Goal: Task Accomplishment & Management: Manage account settings

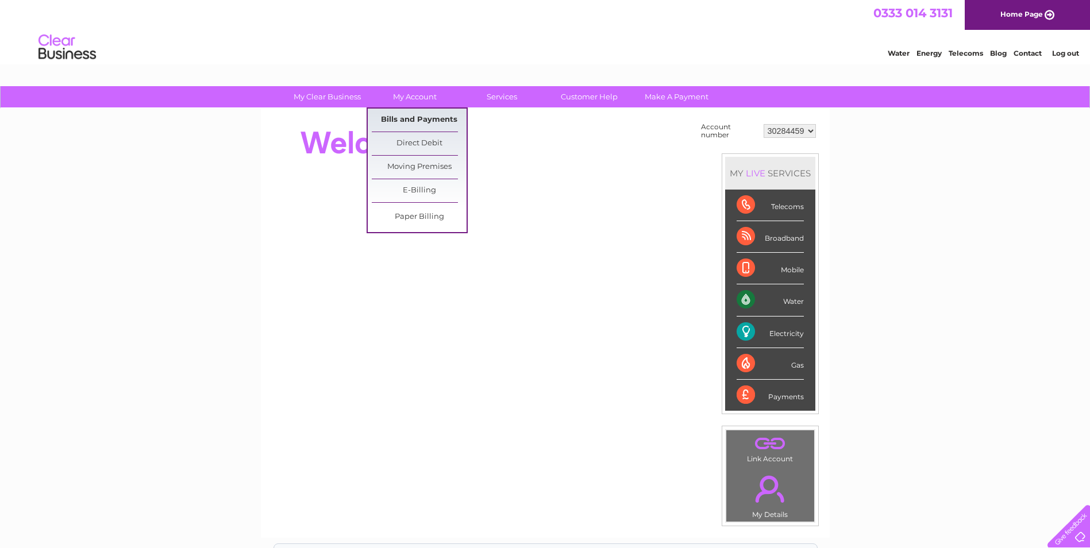
click at [413, 118] on link "Bills and Payments" at bounding box center [419, 120] width 95 height 23
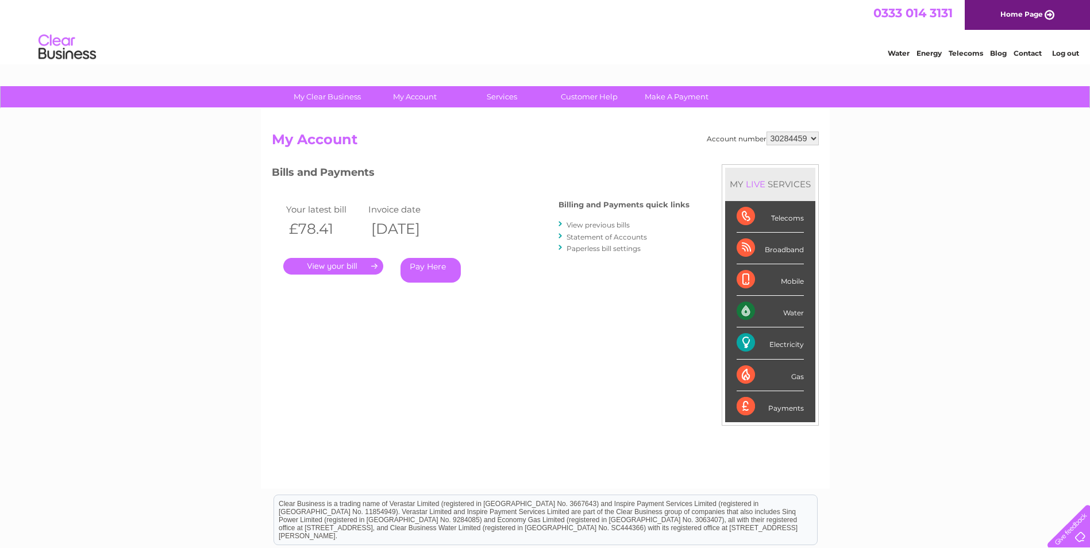
click at [581, 227] on link "View previous bills" at bounding box center [598, 225] width 63 height 9
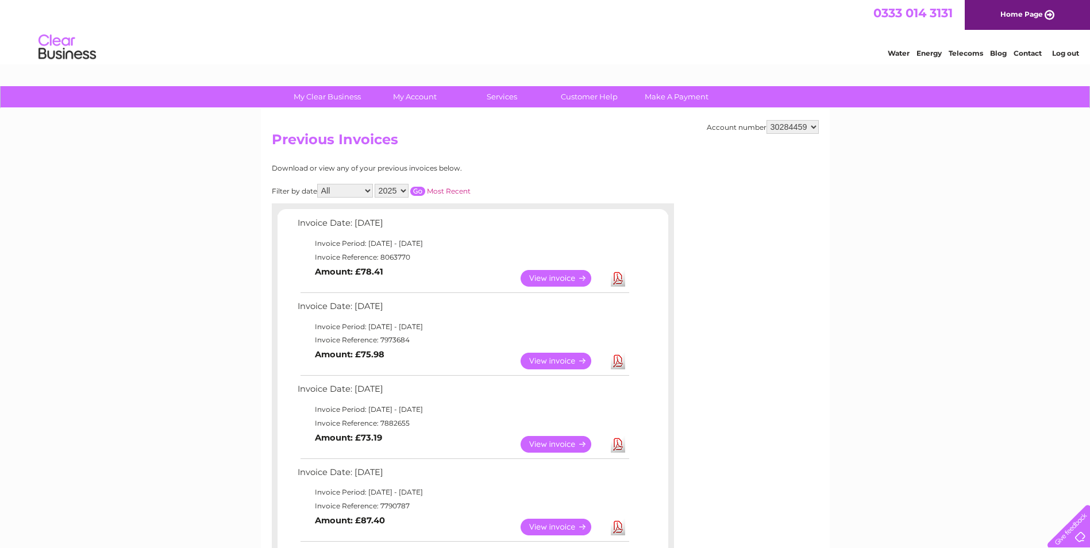
click at [557, 363] on link "View" at bounding box center [563, 361] width 85 height 17
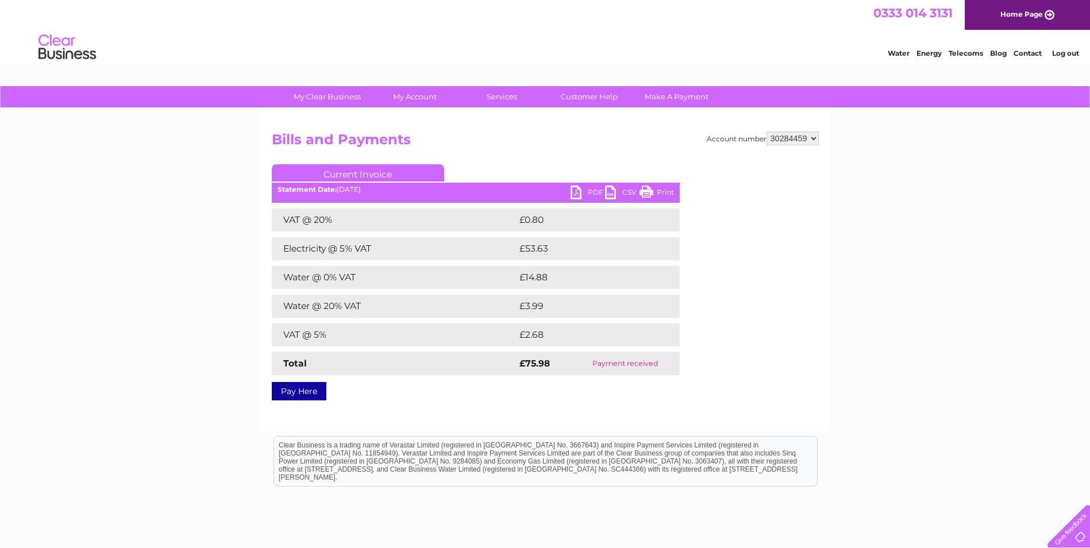
click at [589, 196] on link "PDF" at bounding box center [588, 194] width 34 height 17
click at [574, 191] on link "PDF" at bounding box center [588, 194] width 34 height 17
